Goal: Task Accomplishment & Management: Use online tool/utility

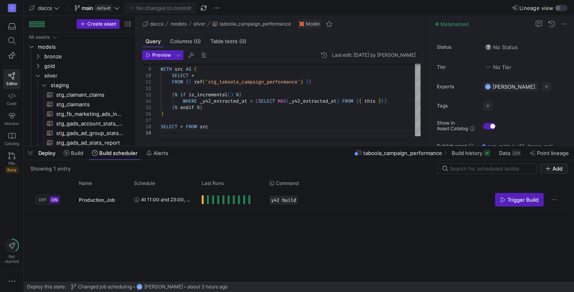
scroll to position [26, 69]
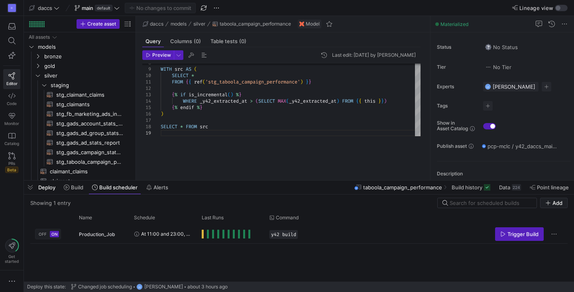
drag, startPoint x: 249, startPoint y: 146, endPoint x: 261, endPoint y: 181, distance: 36.5
click at [261, 181] on div at bounding box center [299, 180] width 550 height 3
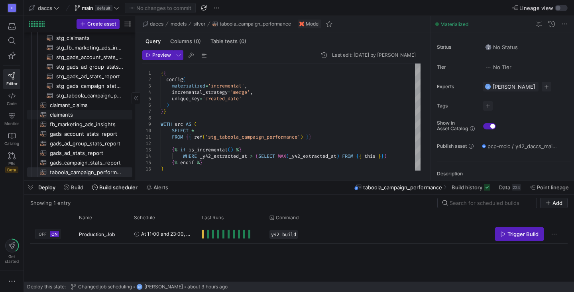
scroll to position [0, 0]
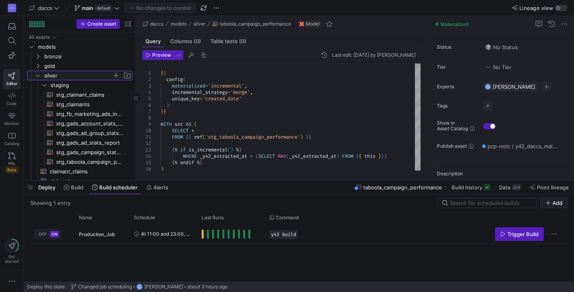
click at [37, 75] on icon "Press SPACE to select this row." at bounding box center [38, 75] width 6 height 5
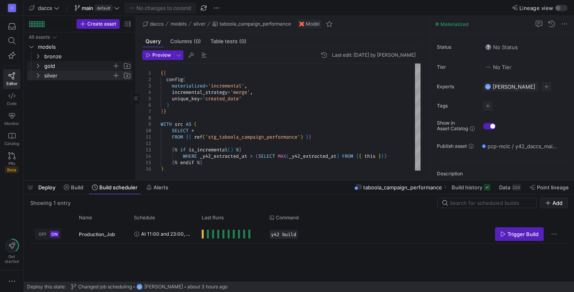
click at [36, 65] on icon "Press SPACE to select this row." at bounding box center [38, 65] width 6 height 5
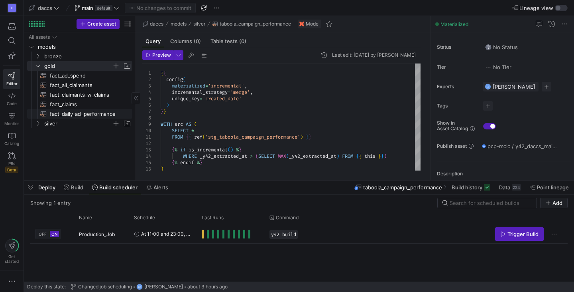
click at [70, 112] on span "fact_daily_ad_performance​​​​​​​​​​" at bounding box center [86, 113] width 73 height 9
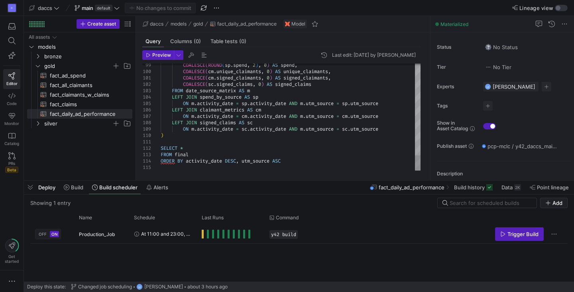
type textarea "SELECT * FROM final ORDER BY activity_date DESC, utm_source ASC"
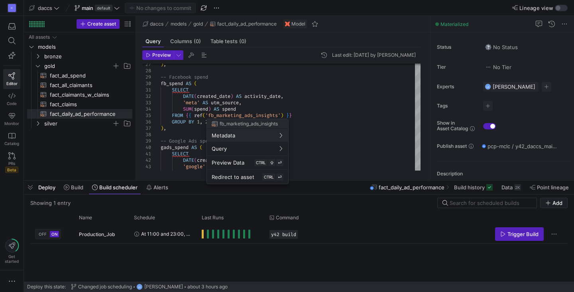
click at [81, 141] on div at bounding box center [287, 146] width 574 height 292
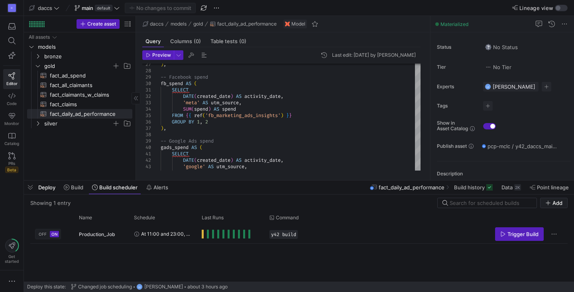
click at [90, 146] on div "All assets models bronze gold silver fact_ad_spend​​​​​​​​​​ fact_all_claimants…" at bounding box center [79, 104] width 105 height 144
click at [7, 199] on div "D Editor Code Monitor Catalog PRs Beta Get started" at bounding box center [12, 146] width 24 height 292
click at [78, 149] on div "All assets models bronze gold silver fact_ad_spend​​​​​​​​​​ fact_all_claimants…" at bounding box center [79, 104] width 105 height 144
click at [58, 23] on div "Create asset" at bounding box center [80, 24] width 112 height 16
click at [379, 8] on y42-top-nav "daccs main default No changes to commit Lineage view" at bounding box center [299, 8] width 550 height 16
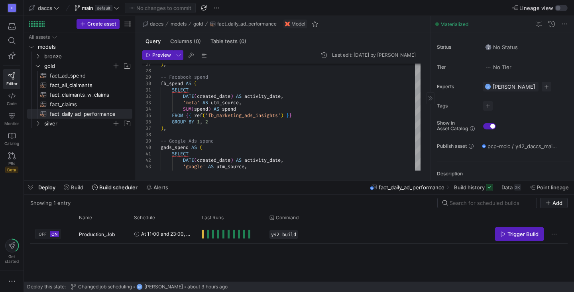
click at [508, 22] on div "Materialized" at bounding box center [503, 24] width 144 height 16
click at [367, 248] on div "OFF ON Production_Job At 11:00 and 23:00, every day y42 build Trigger Build" at bounding box center [299, 252] width 538 height 57
click at [67, 147] on div "All assets models bronze gold silver fact_ad_spend​​​​​​​​​​ fact_all_claimants…" at bounding box center [79, 104] width 105 height 144
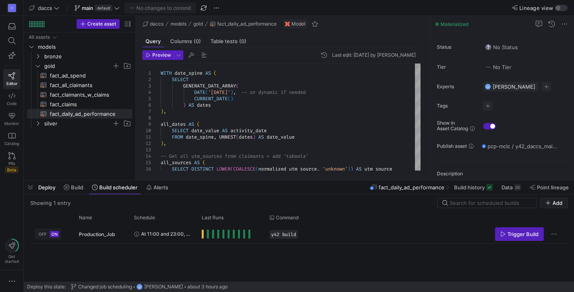
click at [395, 24] on div "daccs models gold fact_daily_ad_performance Model" at bounding box center [283, 24] width 294 height 16
